Goal: Task Accomplishment & Management: Manage account settings

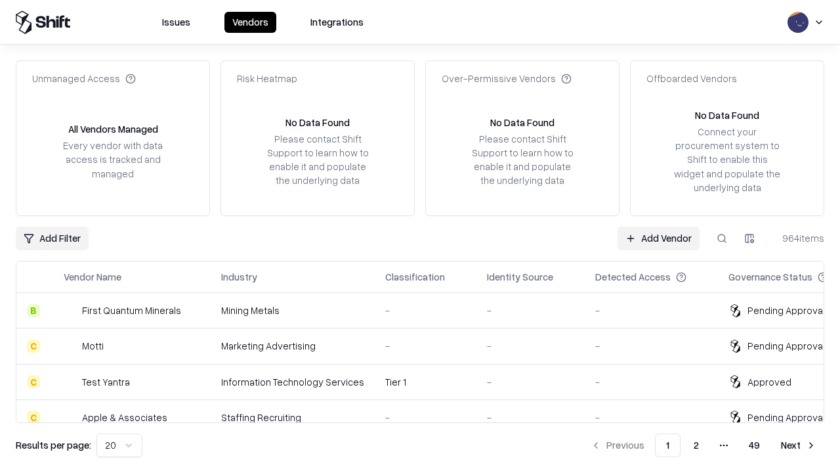
click at [658, 238] on link "Add Vendor" at bounding box center [659, 238] width 82 height 24
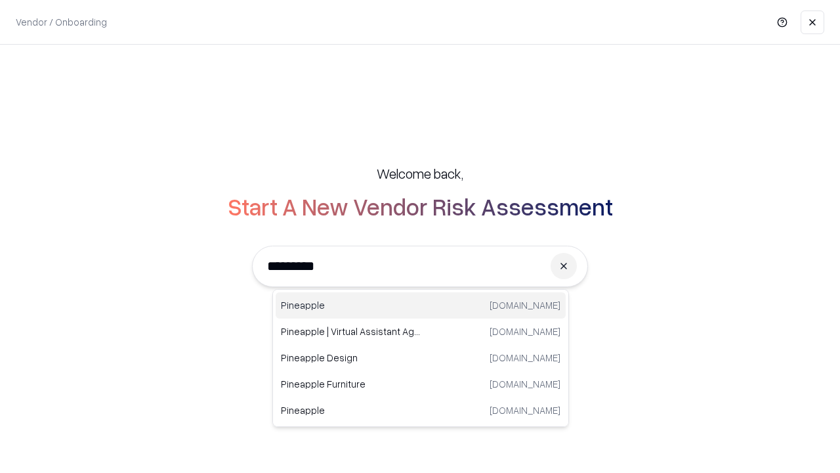
click at [421, 305] on div "Pineapple [DOMAIN_NAME]" at bounding box center [421, 305] width 290 height 26
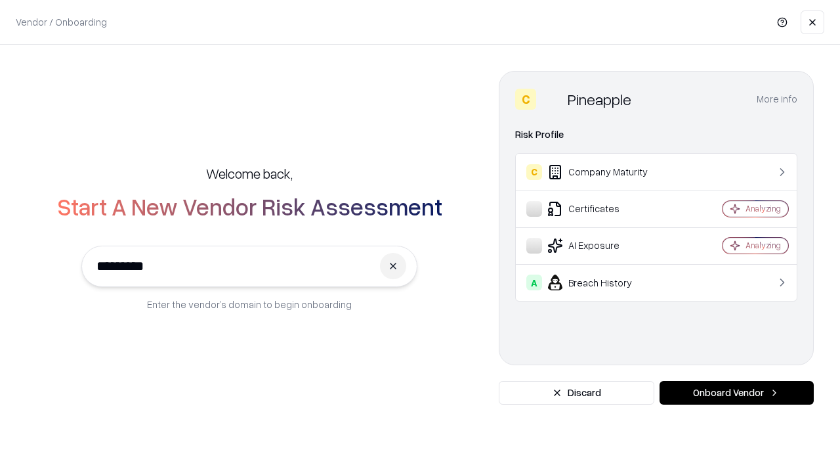
type input "*********"
click at [736, 392] on button "Onboard Vendor" at bounding box center [737, 393] width 154 height 24
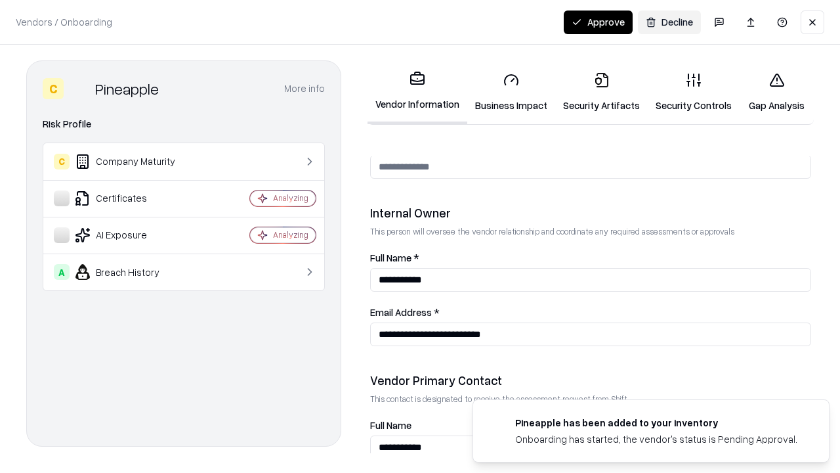
scroll to position [680, 0]
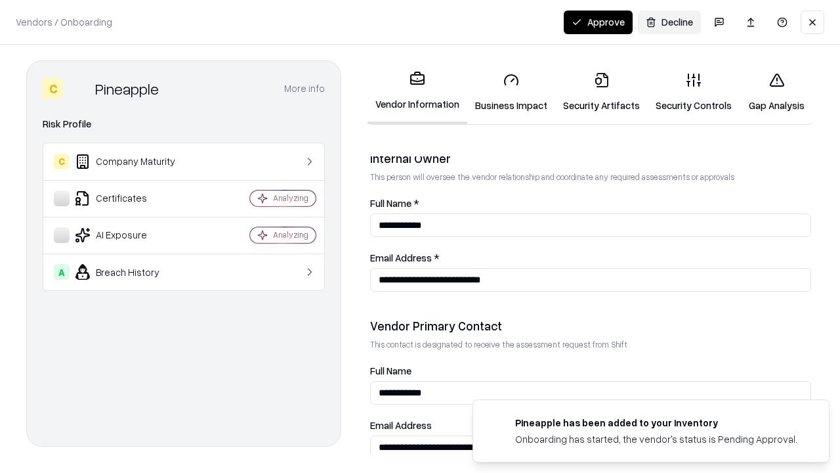
click at [601, 92] on link "Security Artifacts" at bounding box center [601, 92] width 93 height 61
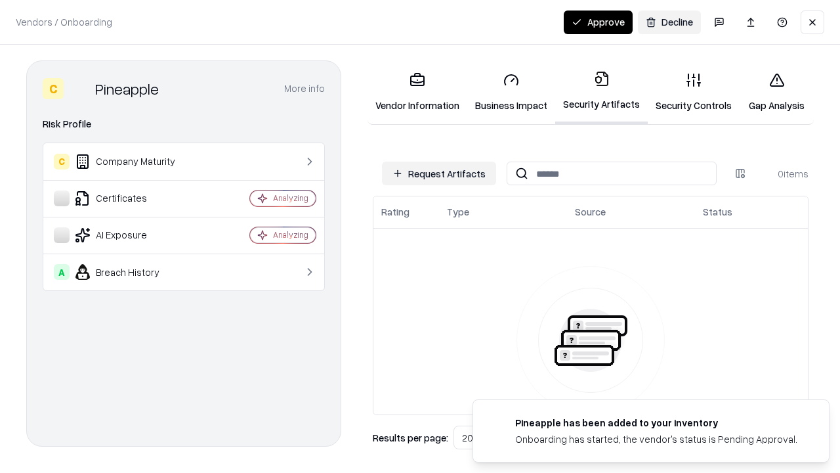
click at [439, 173] on button "Request Artifacts" at bounding box center [439, 173] width 114 height 24
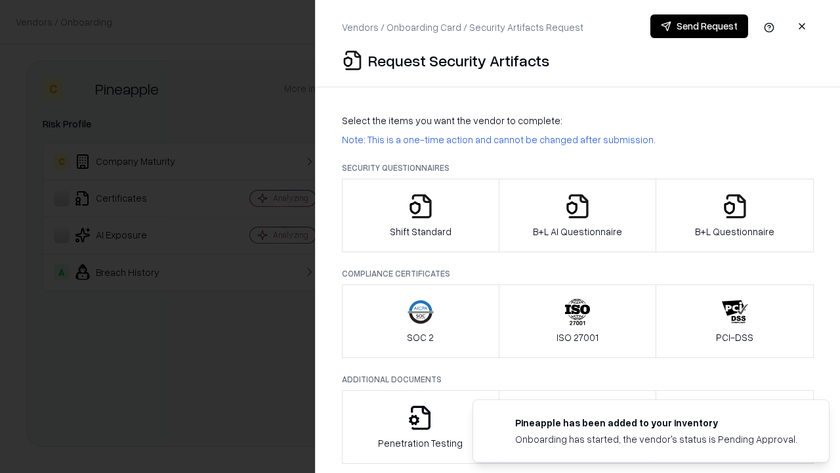
click at [734, 215] on icon "button" at bounding box center [735, 206] width 26 height 26
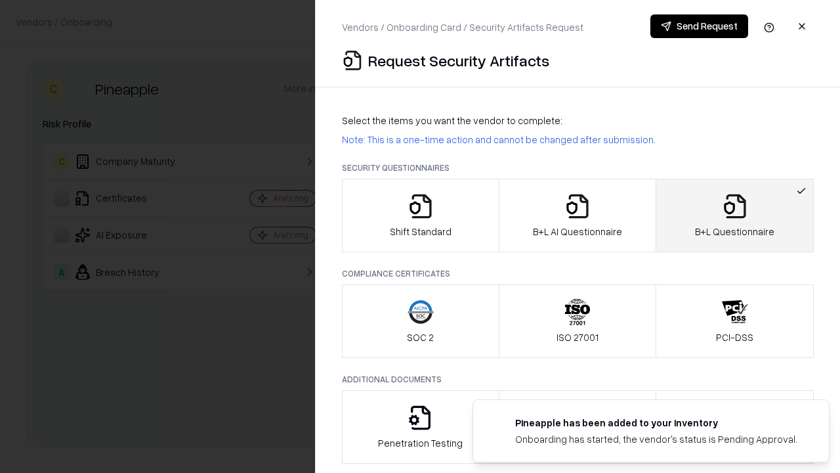
click at [577, 215] on icon "button" at bounding box center [577, 206] width 26 height 26
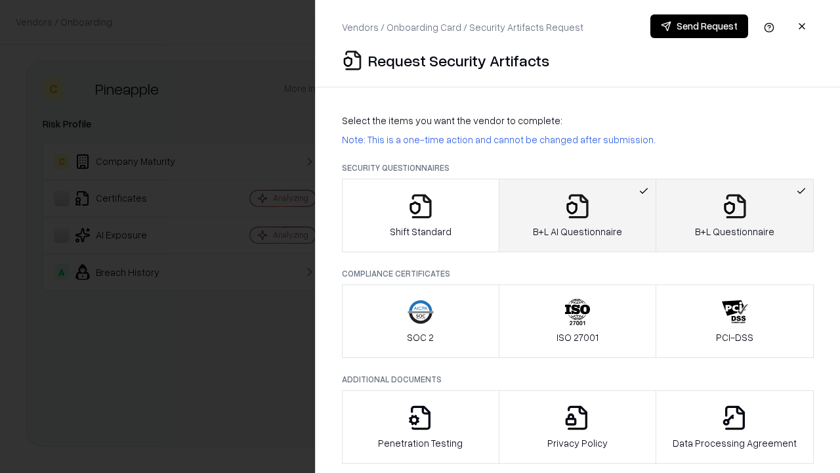
click at [699, 26] on button "Send Request" at bounding box center [699, 26] width 98 height 24
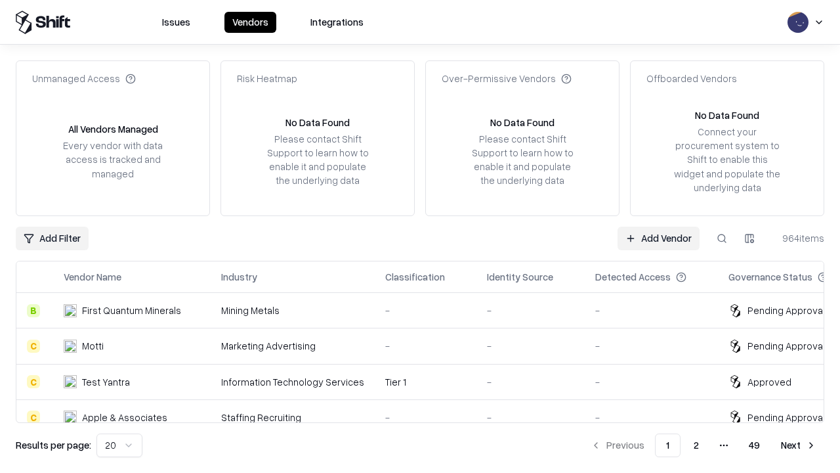
click at [722, 238] on button at bounding box center [722, 238] width 24 height 24
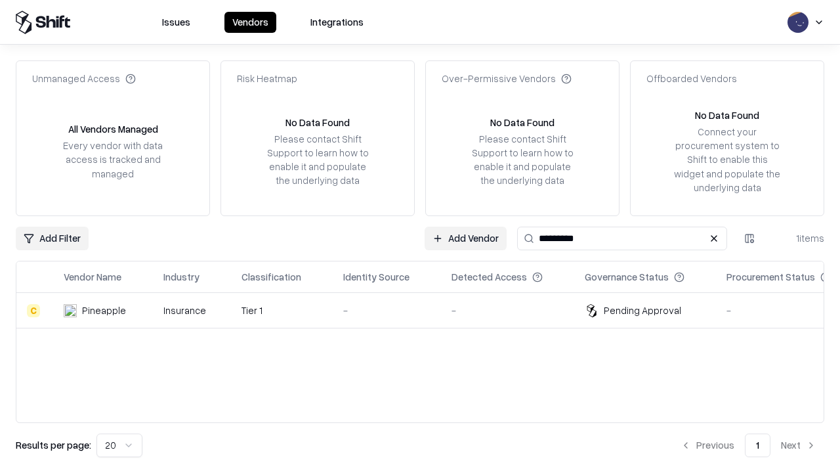
type input "*********"
click at [428, 310] on div "-" at bounding box center [386, 310] width 87 height 14
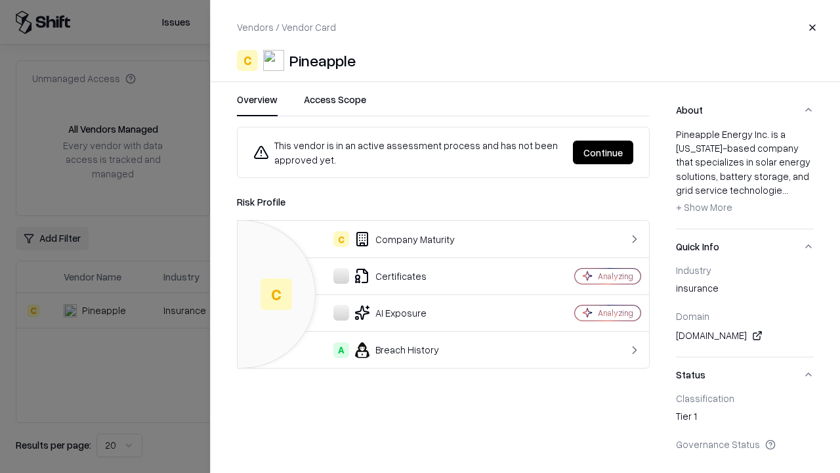
click at [603, 152] on button "Continue" at bounding box center [603, 152] width 60 height 24
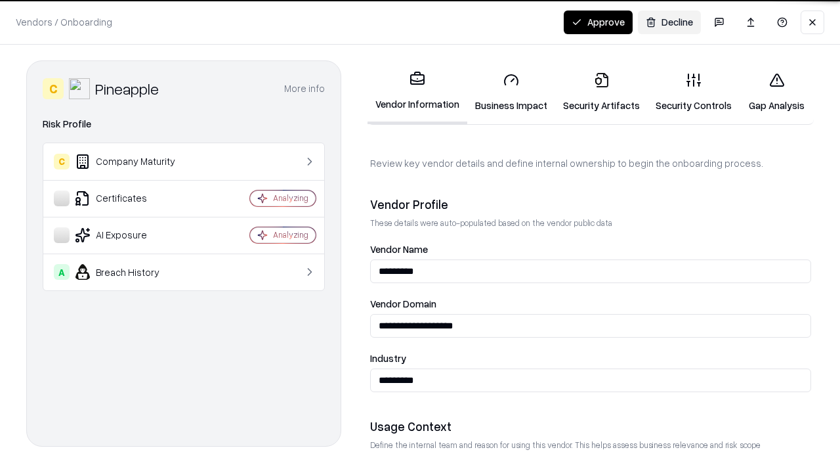
click at [601, 92] on link "Security Artifacts" at bounding box center [601, 92] width 93 height 61
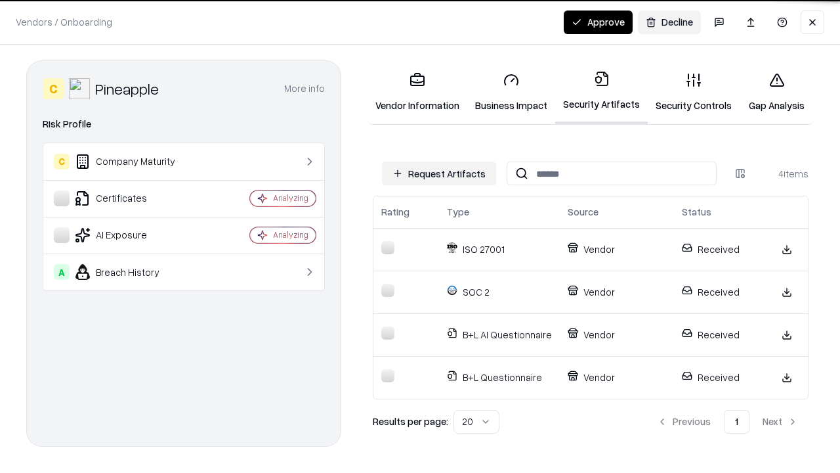
click at [598, 22] on button "Approve" at bounding box center [598, 23] width 69 height 24
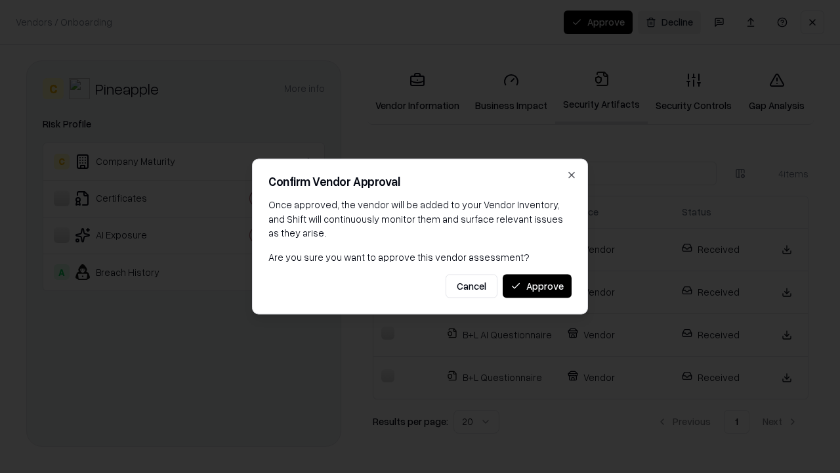
click at [537, 285] on button "Approve" at bounding box center [537, 286] width 69 height 24
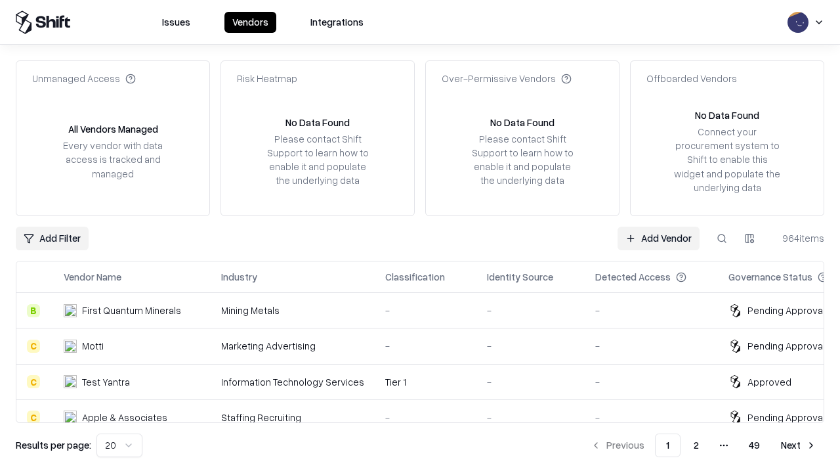
type input "*********"
click at [658, 238] on link "Add Vendor" at bounding box center [659, 238] width 82 height 24
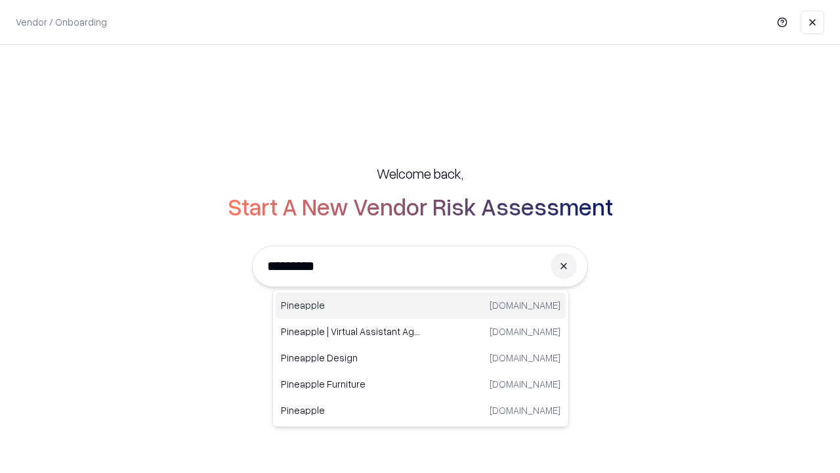
click at [421, 305] on div "Pineapple [DOMAIN_NAME]" at bounding box center [421, 305] width 290 height 26
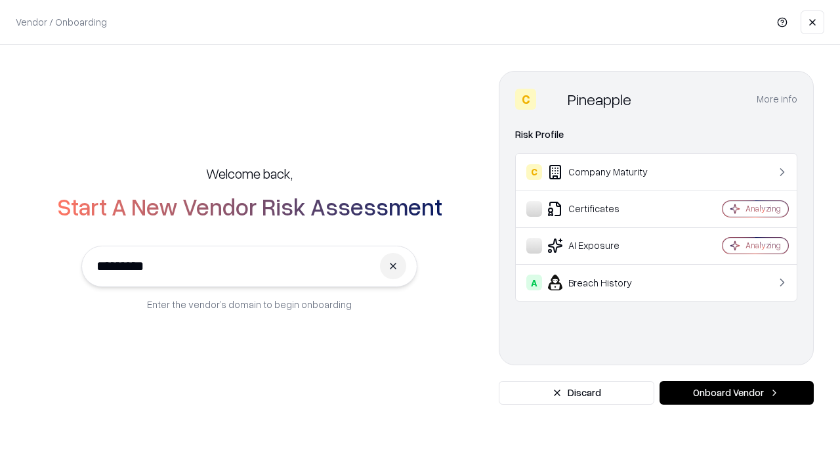
type input "*********"
click at [736, 392] on button "Onboard Vendor" at bounding box center [737, 393] width 154 height 24
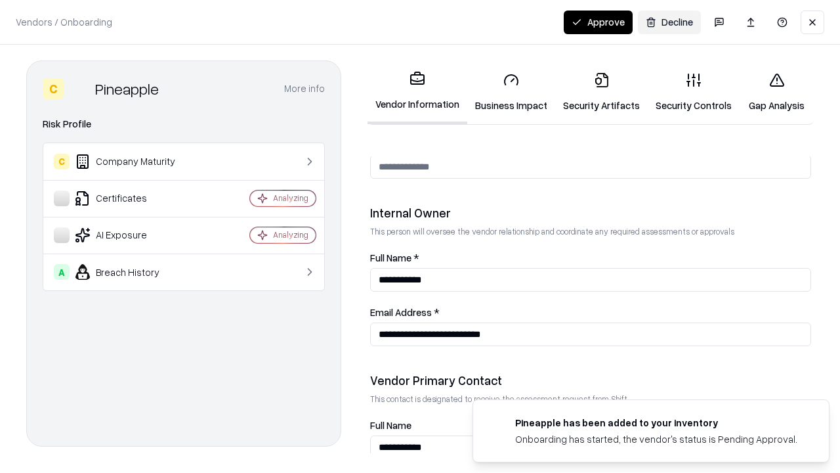
scroll to position [680, 0]
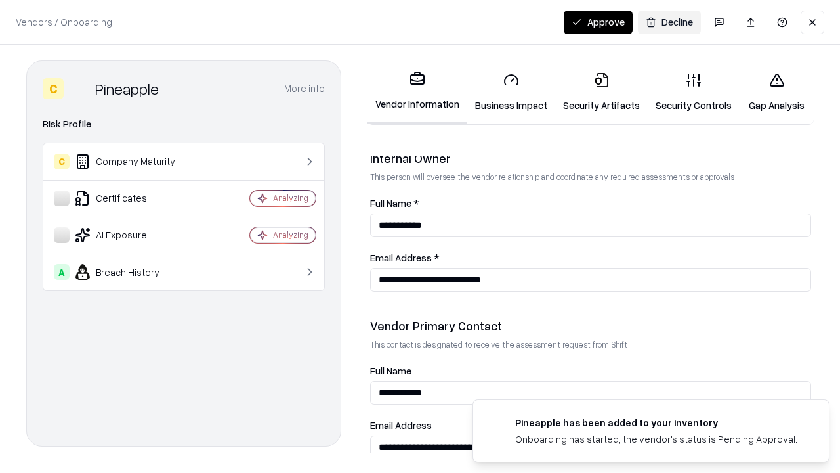
click at [598, 22] on button "Approve" at bounding box center [598, 23] width 69 height 24
